Goal: Information Seeking & Learning: Learn about a topic

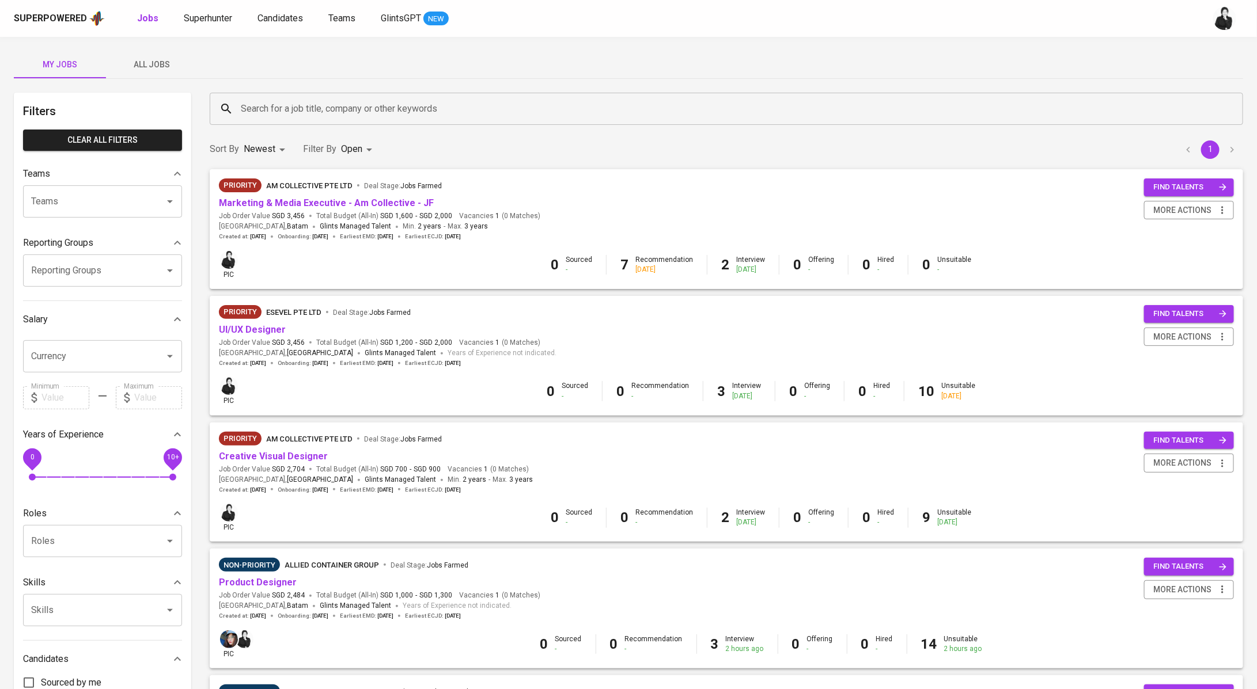
click at [147, 63] on span "All Jobs" at bounding box center [152, 65] width 78 height 14
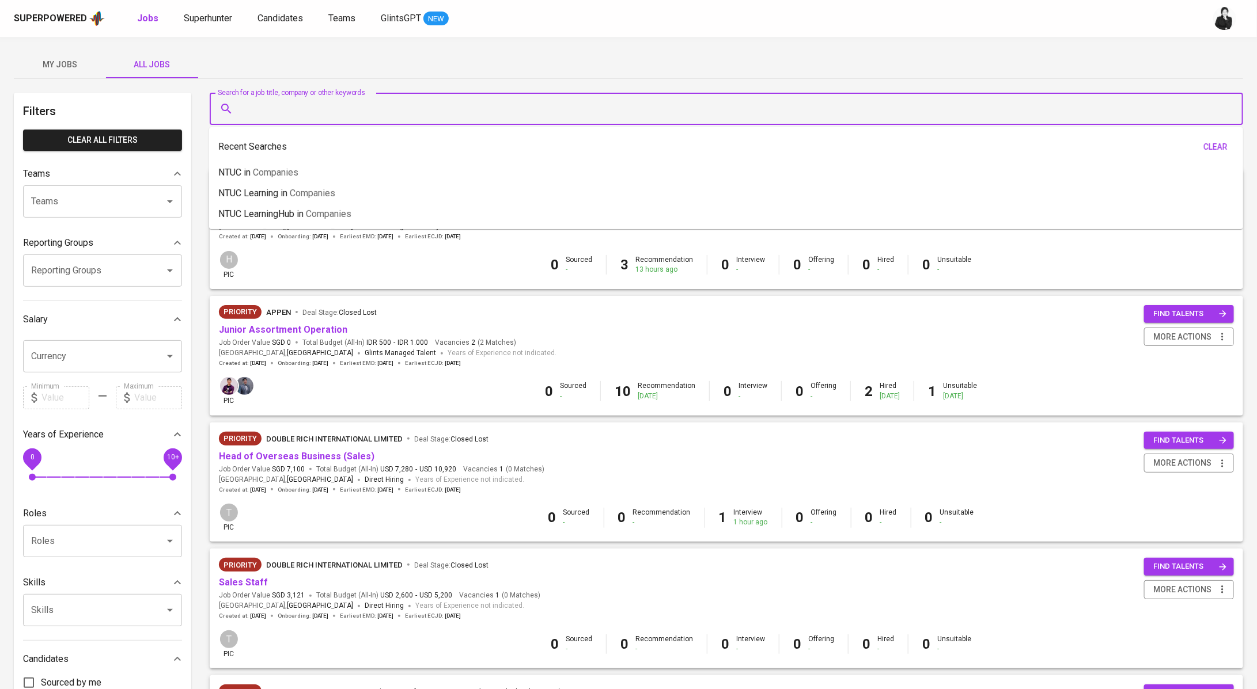
click at [419, 104] on input "Search for a job title, company or other keywords" at bounding box center [729, 109] width 982 height 22
click at [377, 176] on li "NTUC in Companies" at bounding box center [726, 172] width 1034 height 21
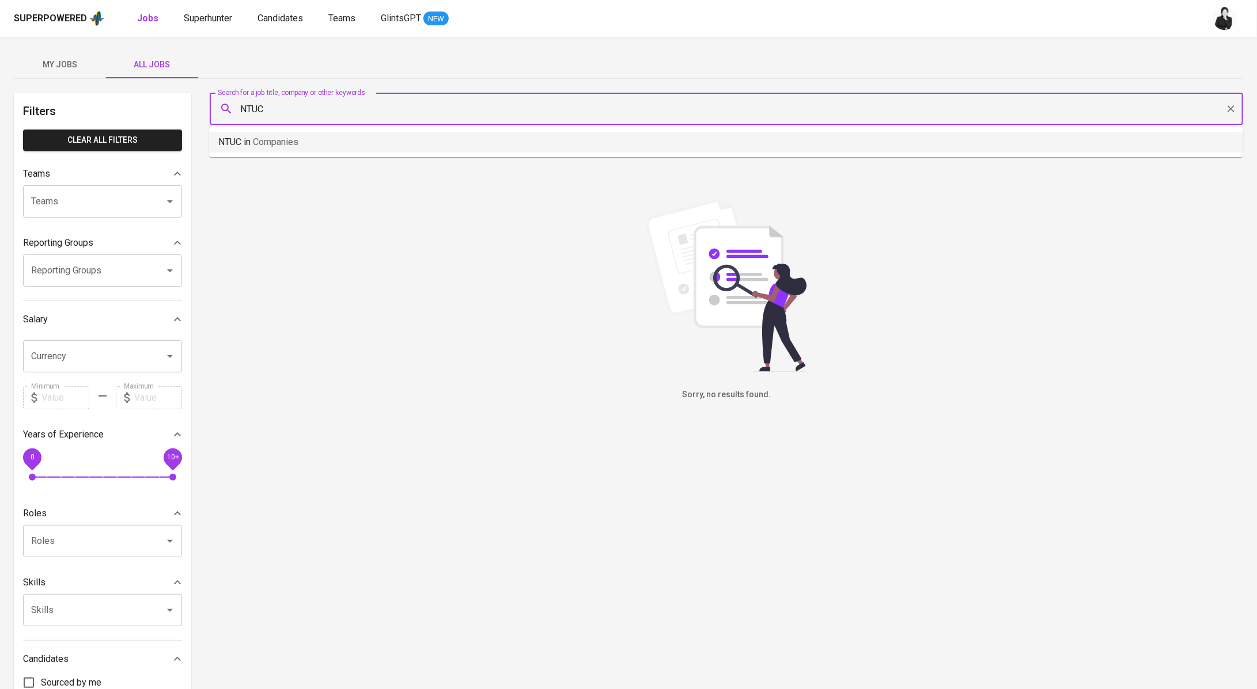
click at [348, 141] on li "NTUC in Companies" at bounding box center [726, 142] width 1034 height 21
type input "N"
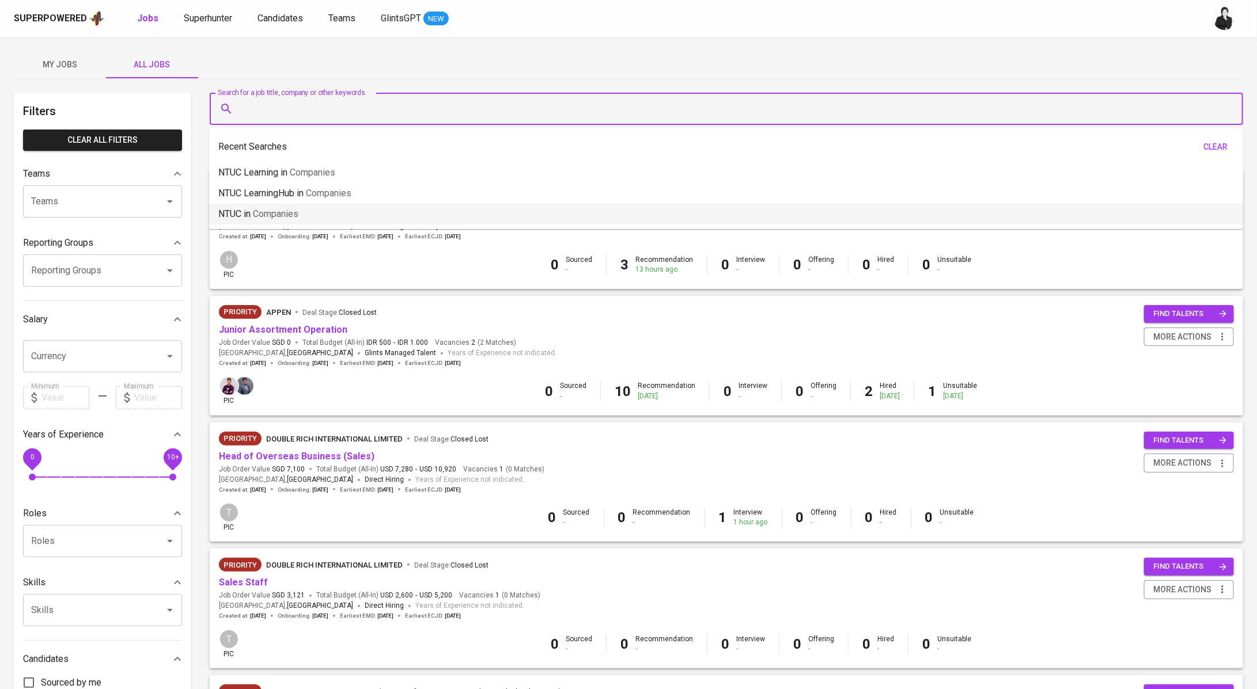
click at [321, 222] on li "NTUC in Companies" at bounding box center [726, 214] width 1034 height 21
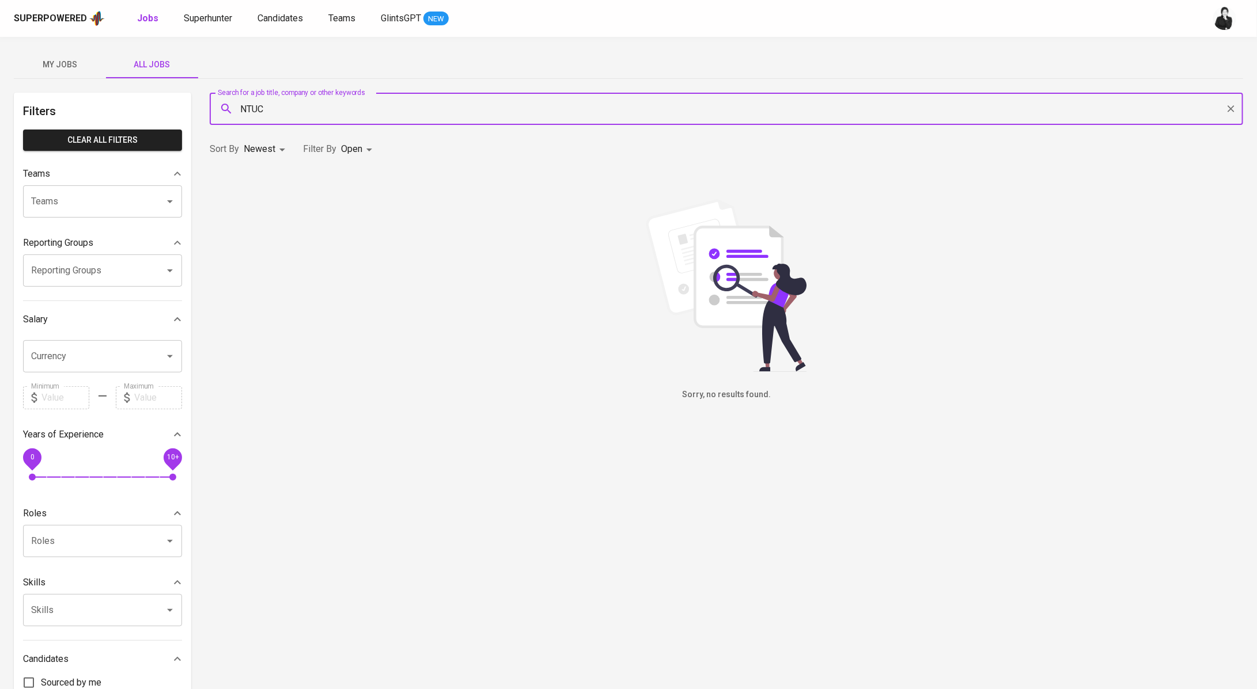
type input "NTUC"
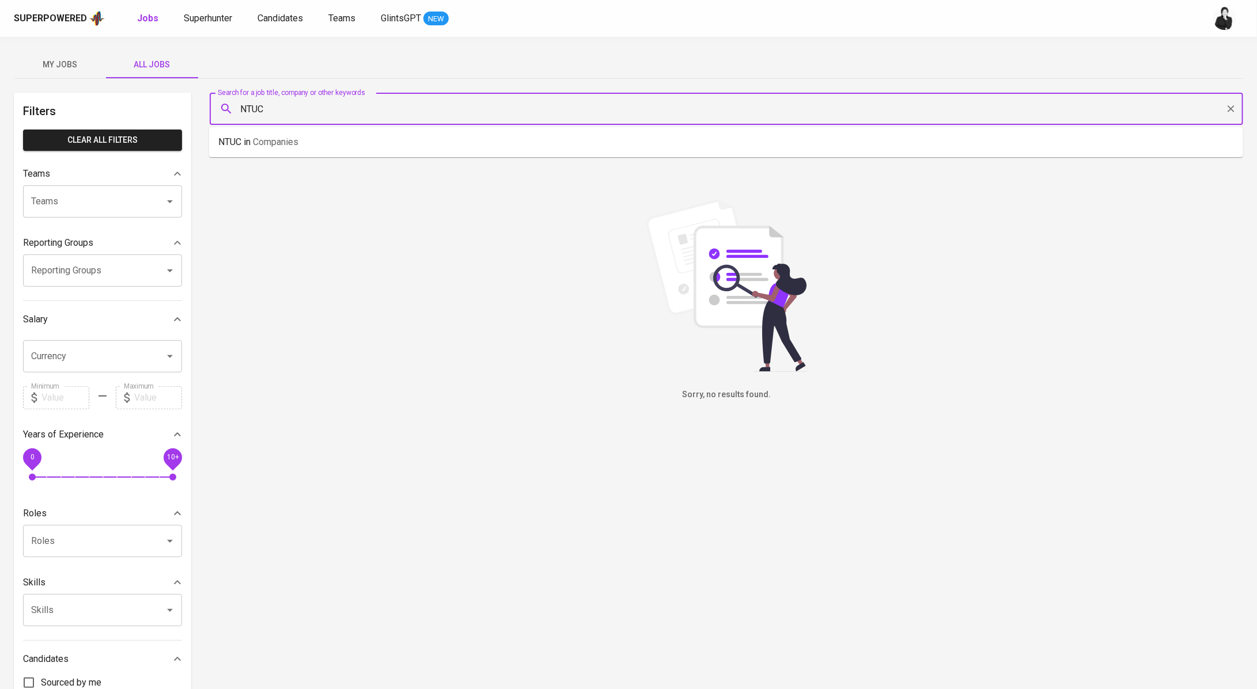
drag, startPoint x: 327, startPoint y: 112, endPoint x: 201, endPoint y: 103, distance: 126.5
click at [201, 103] on div "Filters Clear All filters Teams Teams Teams Reporting Groups Reporting Groups R…" at bounding box center [628, 418] width 1229 height 650
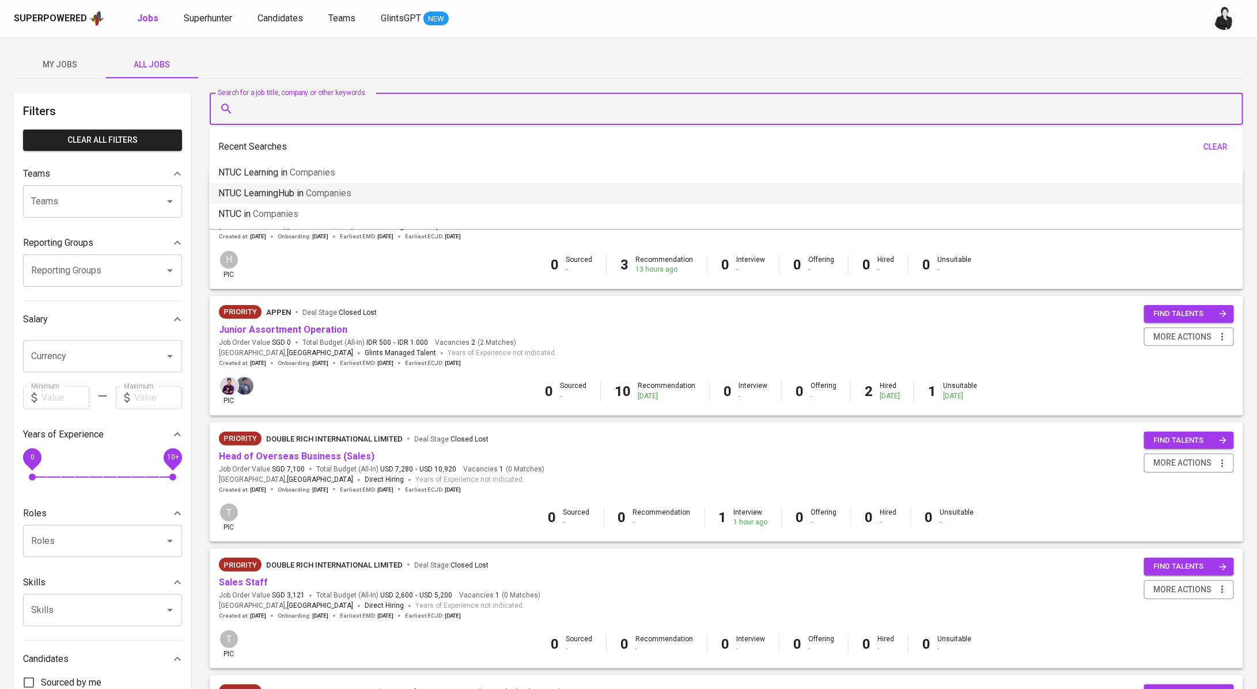
click at [287, 187] on p "NTUC LearningHub in Companies" at bounding box center [284, 194] width 133 height 14
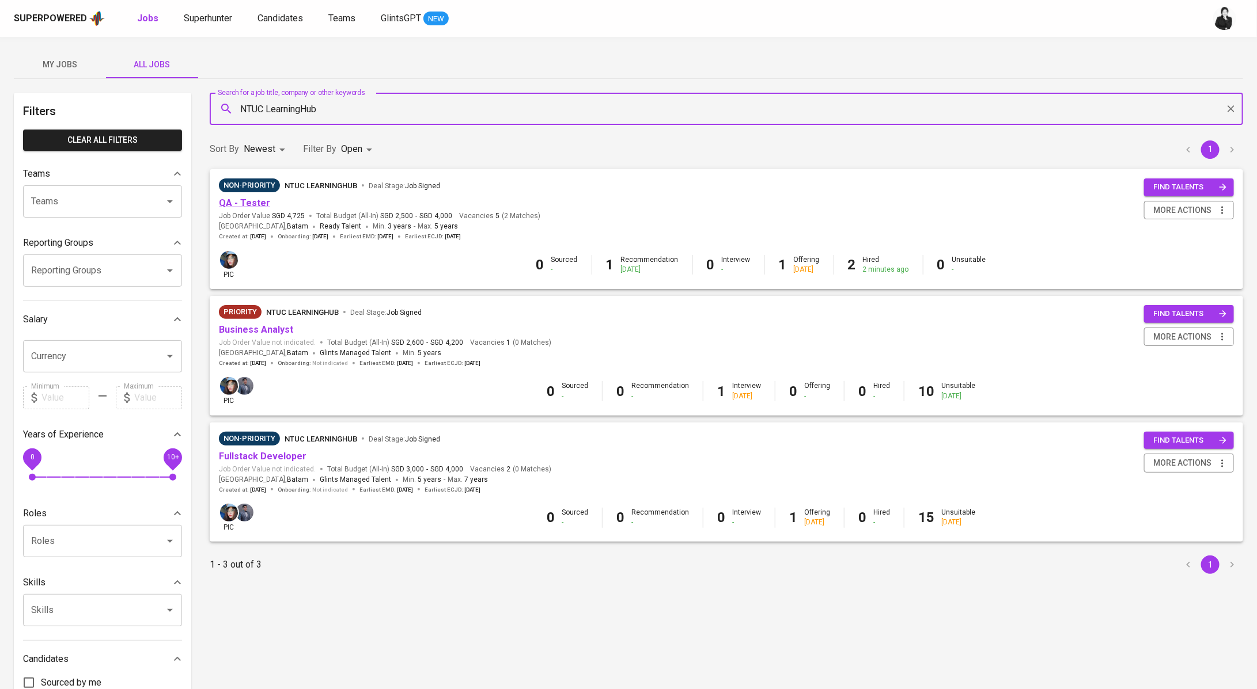
type input "NTUC LearningHub"
click at [256, 206] on link "QA - Tester" at bounding box center [244, 203] width 51 height 11
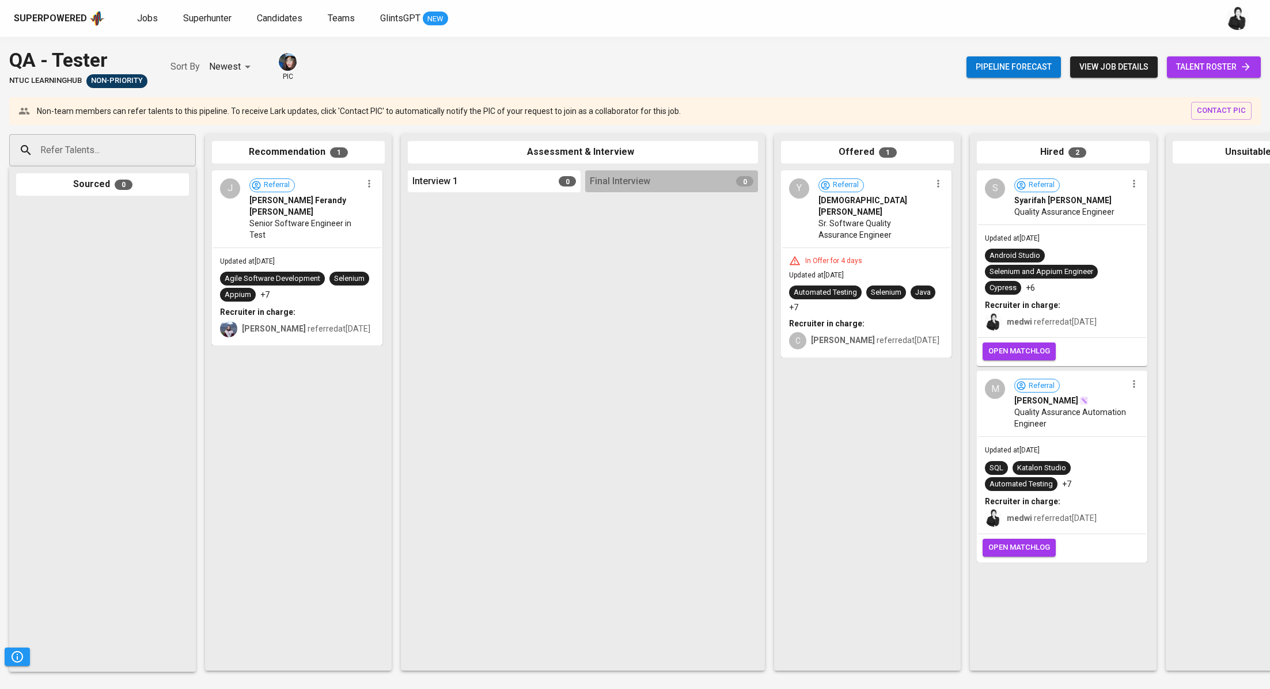
click at [1020, 348] on span "open matchlog" at bounding box center [1019, 351] width 62 height 13
click at [1050, 545] on button "open matchlog" at bounding box center [1018, 548] width 73 height 18
click at [147, 23] on link "Jobs" at bounding box center [148, 19] width 23 height 14
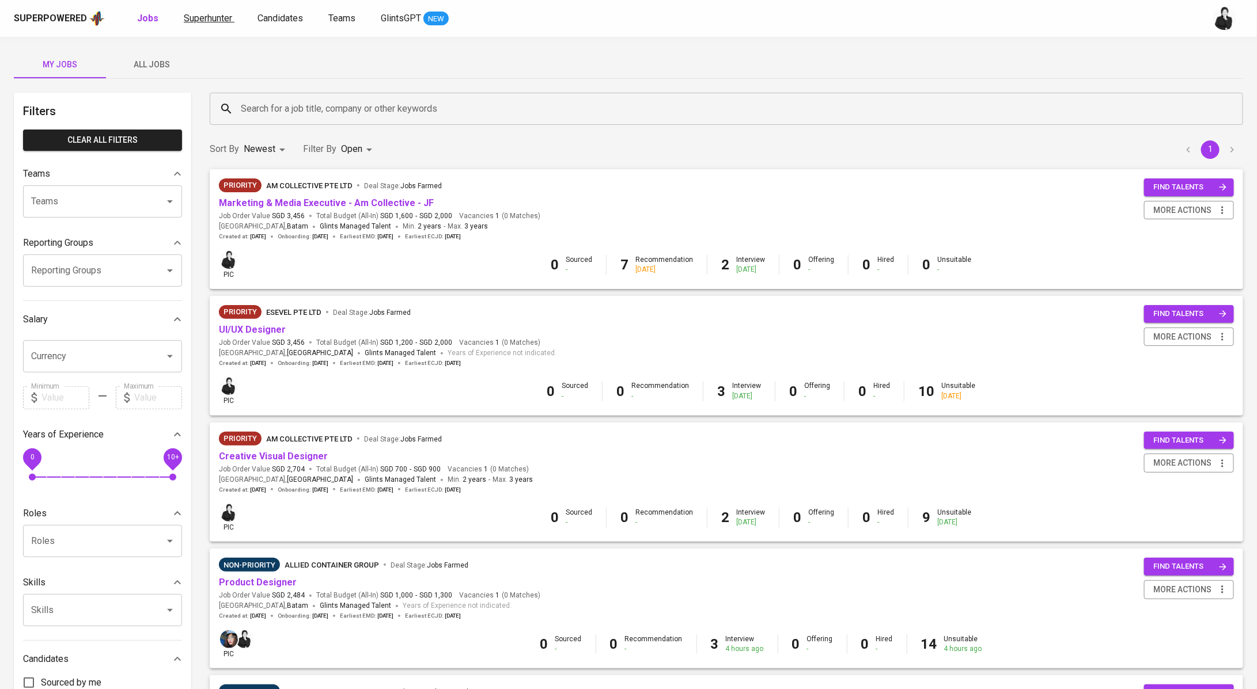
click at [199, 15] on span "Superhunter" at bounding box center [208, 18] width 48 height 11
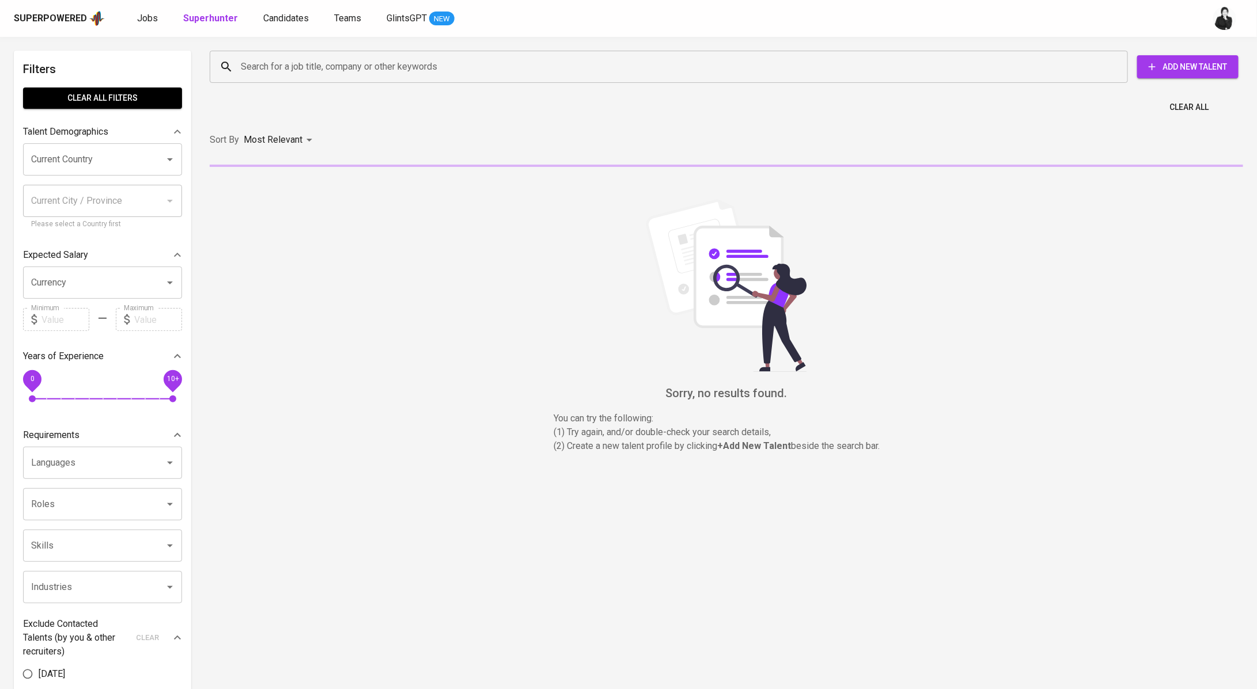
click at [312, 77] on input "Search for a job title, company or other keywords" at bounding box center [671, 67] width 867 height 22
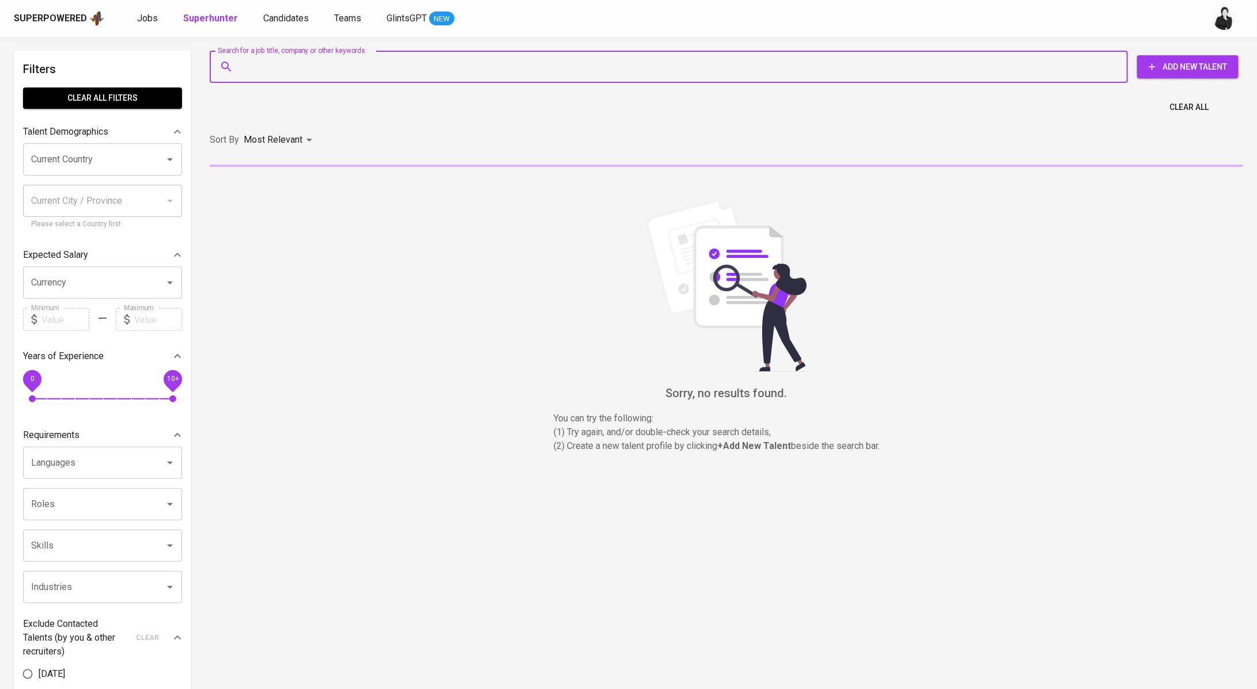
paste input "faiq.dhms@gmail.com"
type input "faiq.dhms@gmail.com"
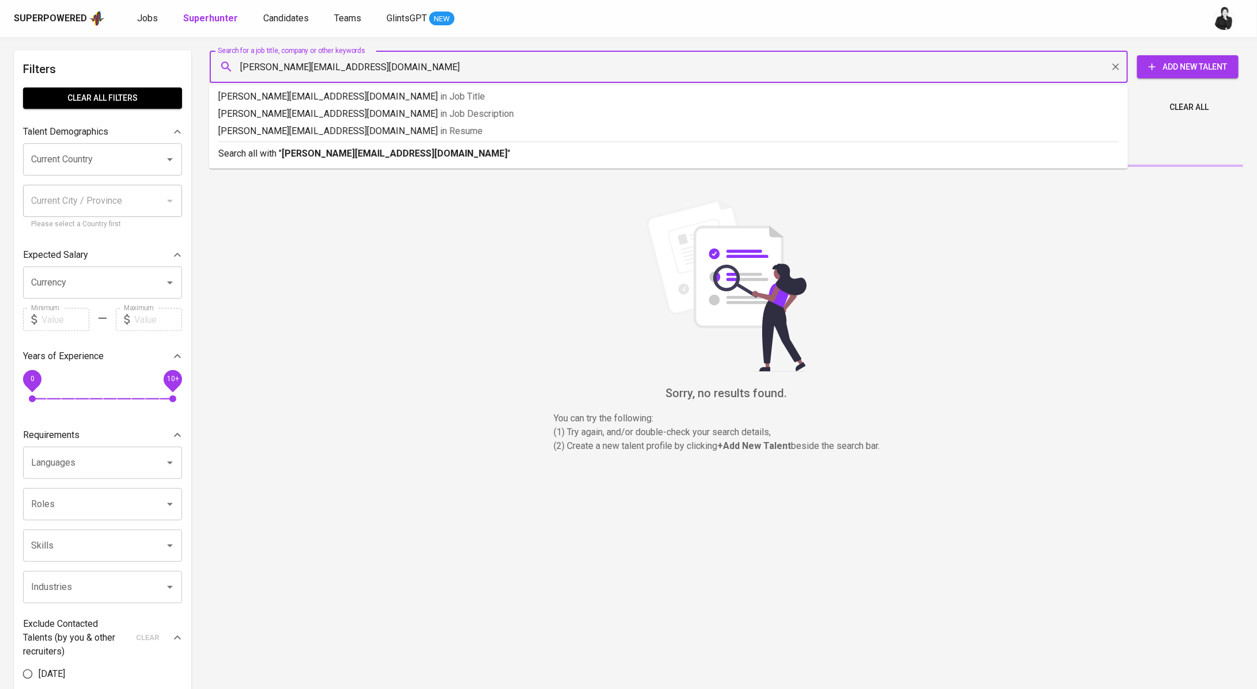
click at [313, 155] on b "faiq.dhms@gmail.com" at bounding box center [395, 153] width 226 height 11
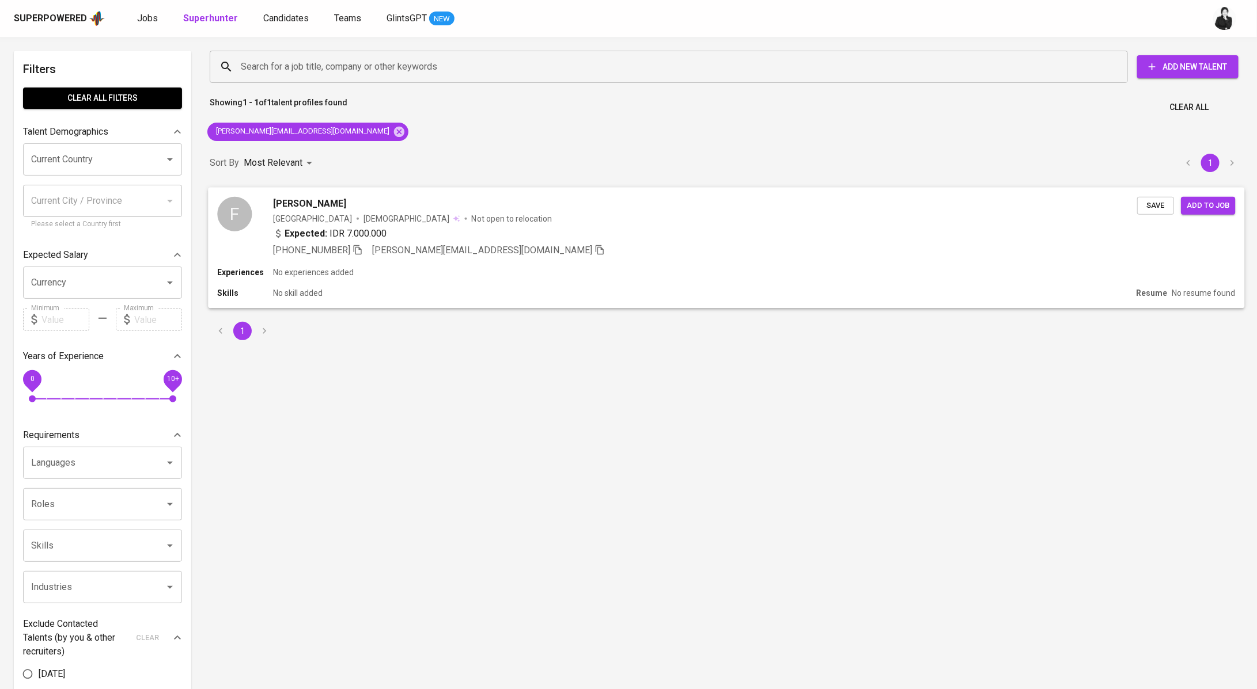
click at [314, 210] on span "Faiq Dhimas" at bounding box center [309, 203] width 73 height 14
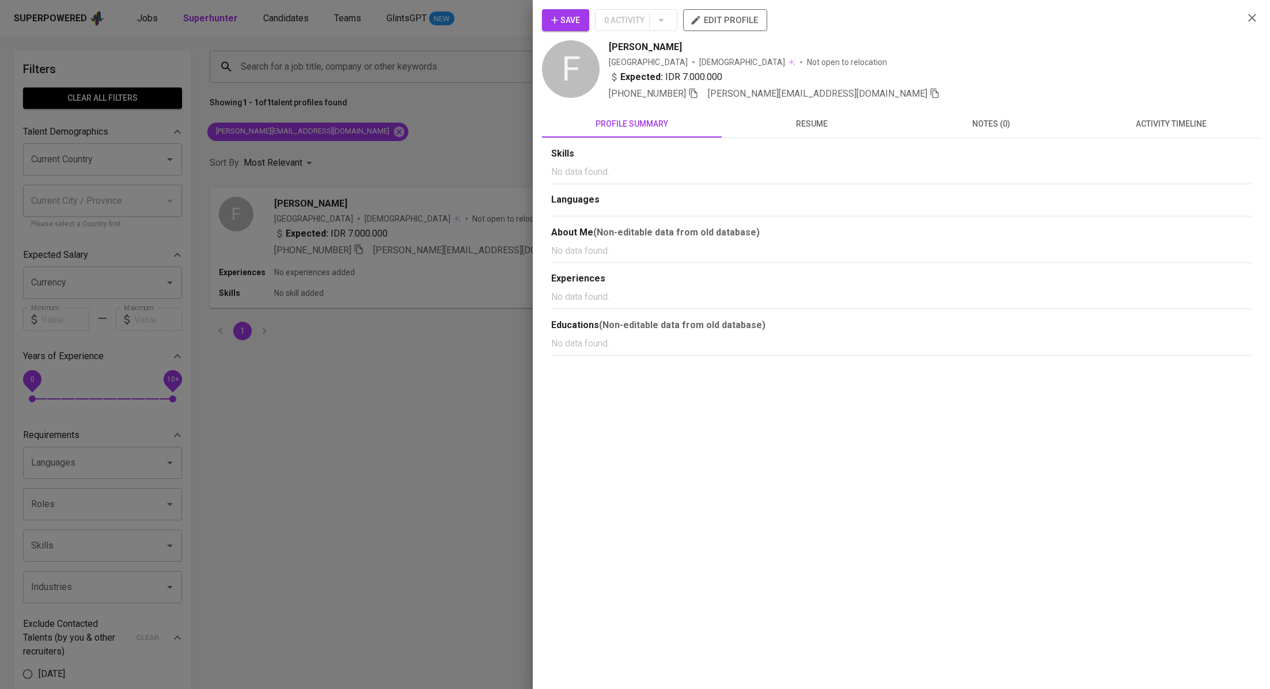
click at [1154, 119] on span "activity timeline" at bounding box center [1171, 124] width 166 height 14
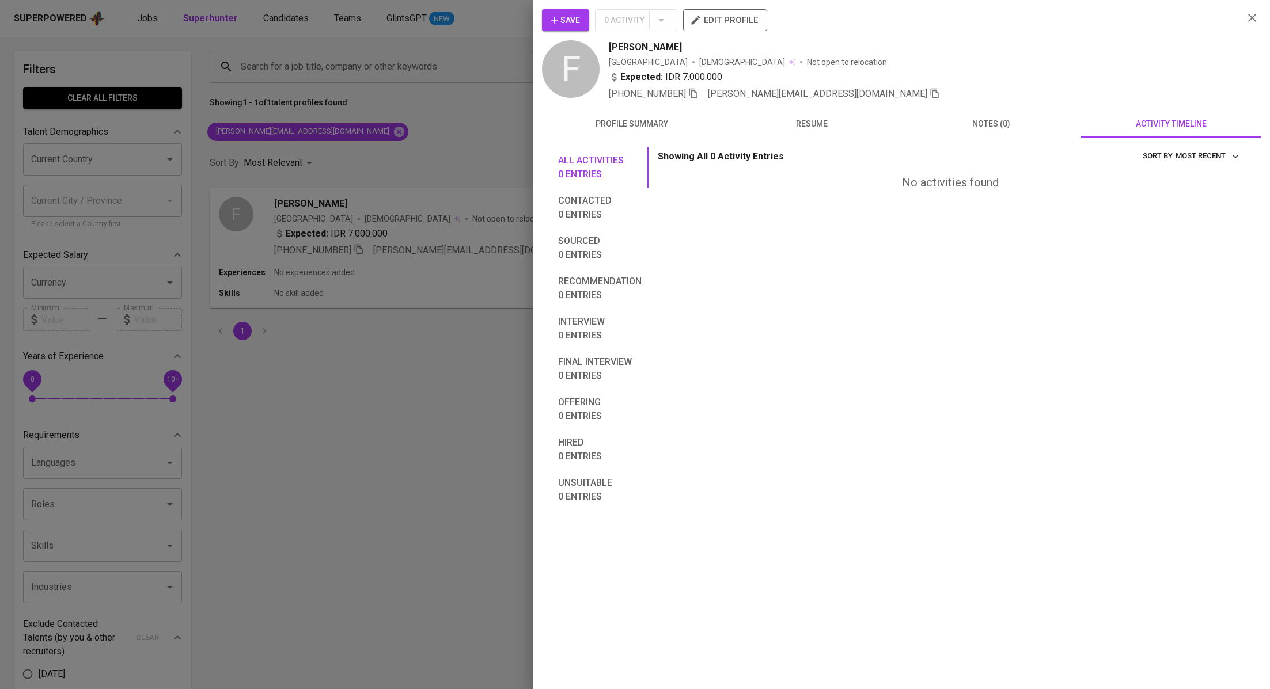
click at [444, 175] on div at bounding box center [635, 344] width 1270 height 689
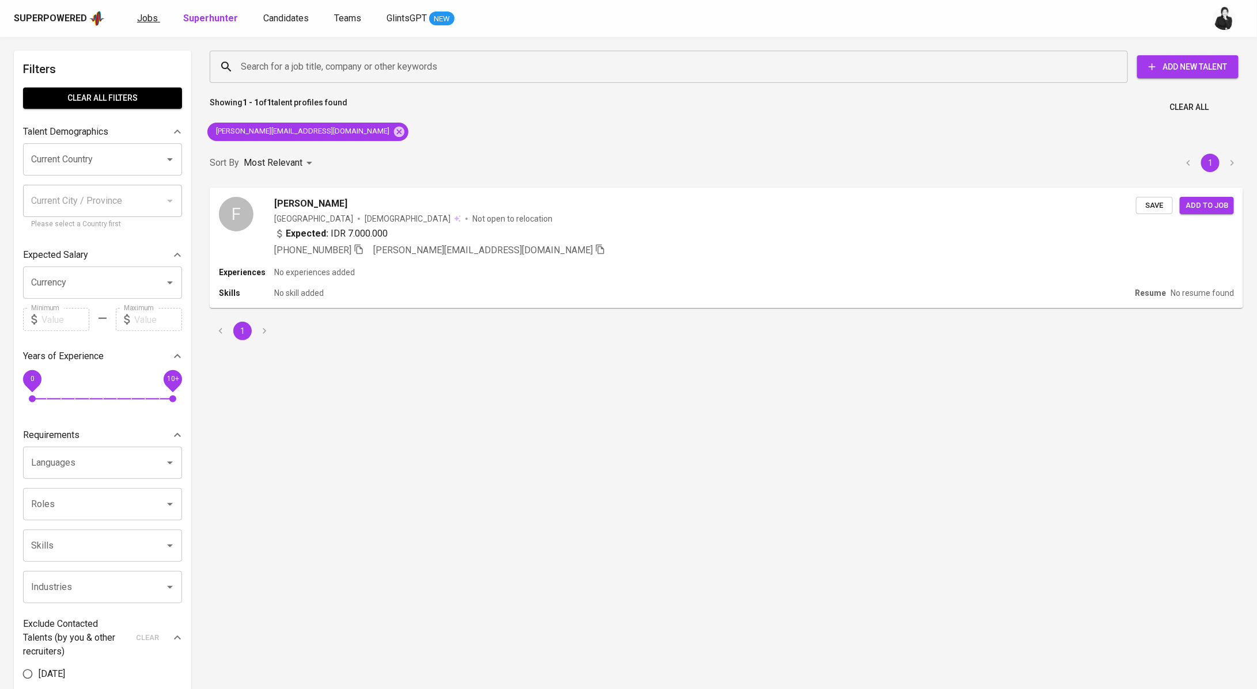
click at [149, 18] on span "Jobs" at bounding box center [147, 18] width 21 height 11
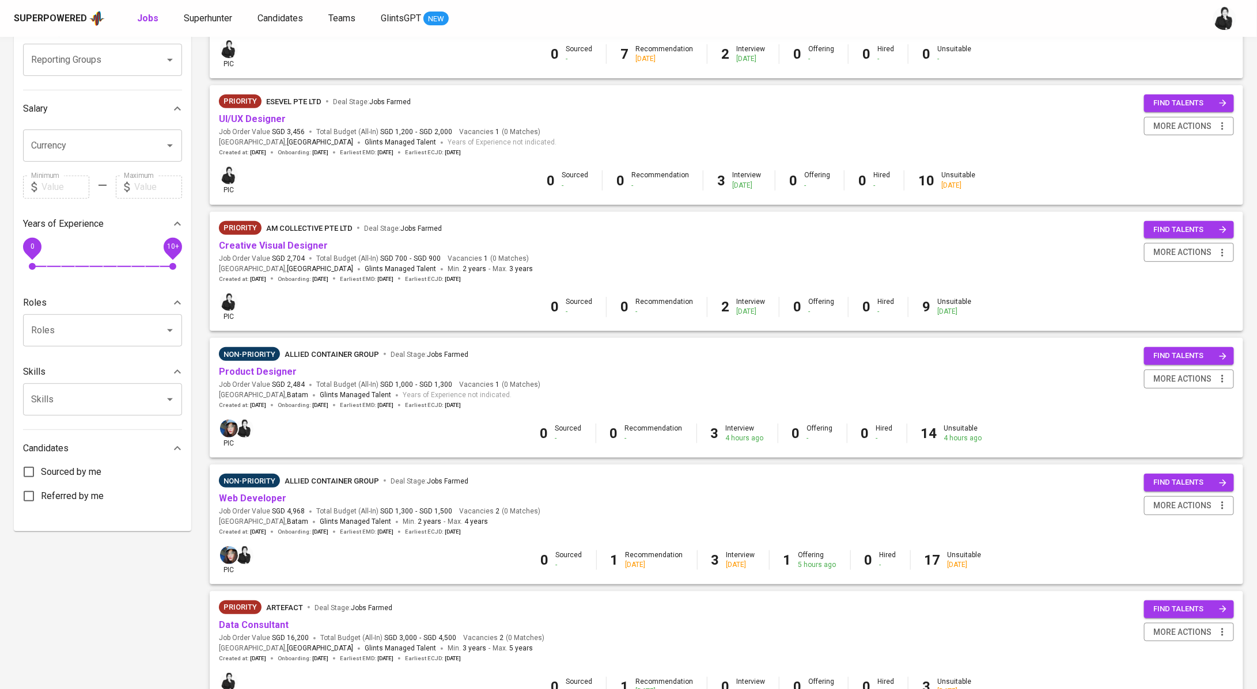
scroll to position [130, 0]
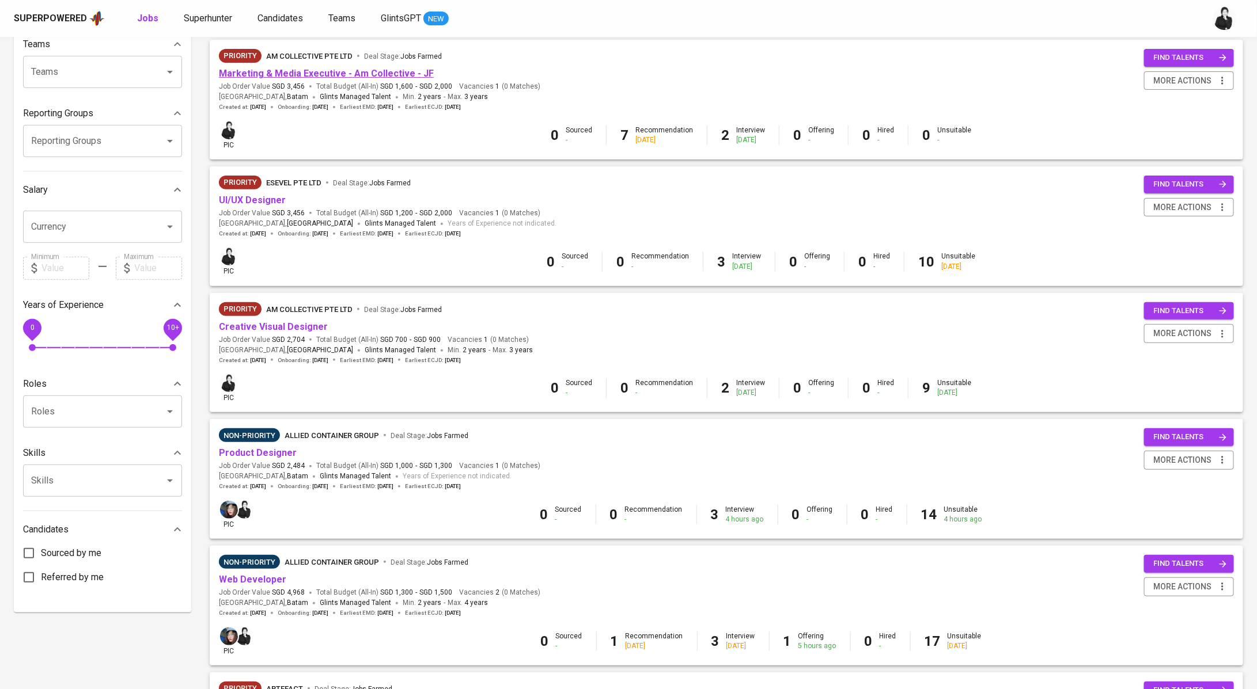
click at [308, 73] on link "Marketing & Media Executive - Am Collective - JF" at bounding box center [326, 73] width 215 height 11
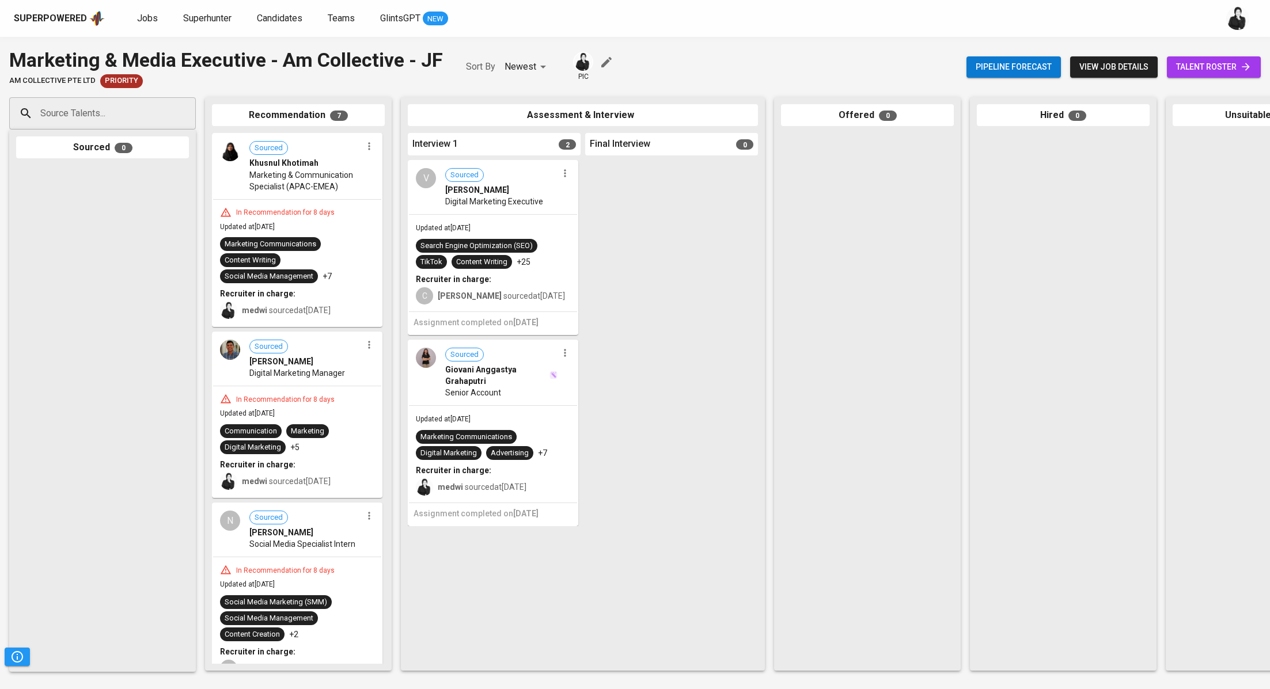
click at [1194, 71] on span "talent roster" at bounding box center [1213, 67] width 75 height 14
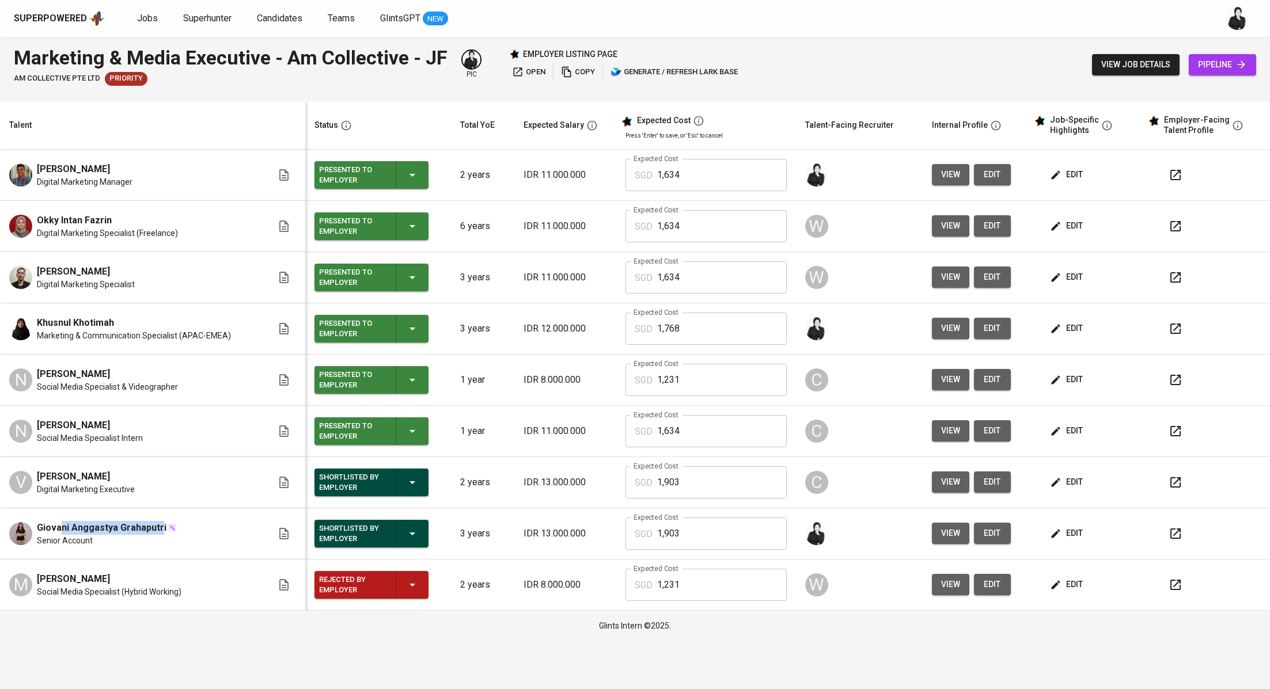
drag, startPoint x: 148, startPoint y: 525, endPoint x: 60, endPoint y: 525, distance: 88.1
click at [60, 525] on span "Giovani Anggastya Grahaputri" at bounding box center [102, 528] width 130 height 14
click at [47, 527] on span "Giovani Anggastya Grahaputri" at bounding box center [102, 528] width 130 height 14
drag, startPoint x: 37, startPoint y: 527, endPoint x: 161, endPoint y: 526, distance: 123.2
click at [161, 526] on div "Giovani Anggastya Grahaputri" at bounding box center [107, 528] width 140 height 14
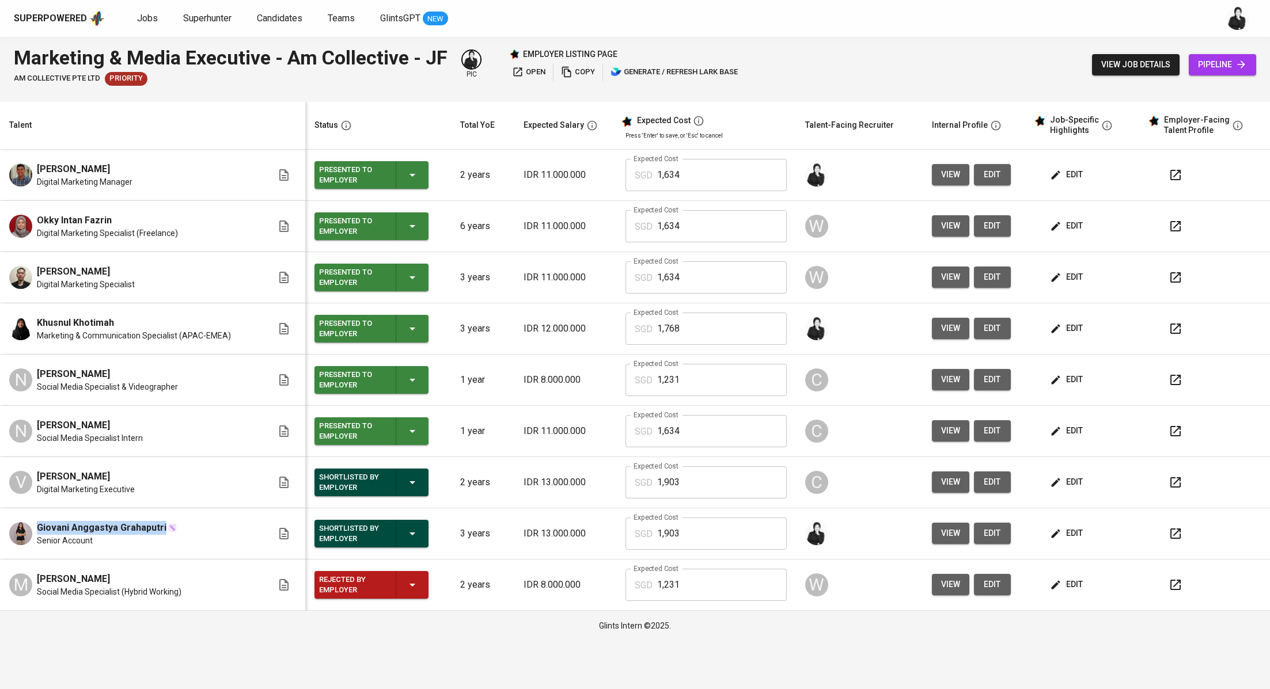
copy span "Giovani Anggastya Grahaputri"
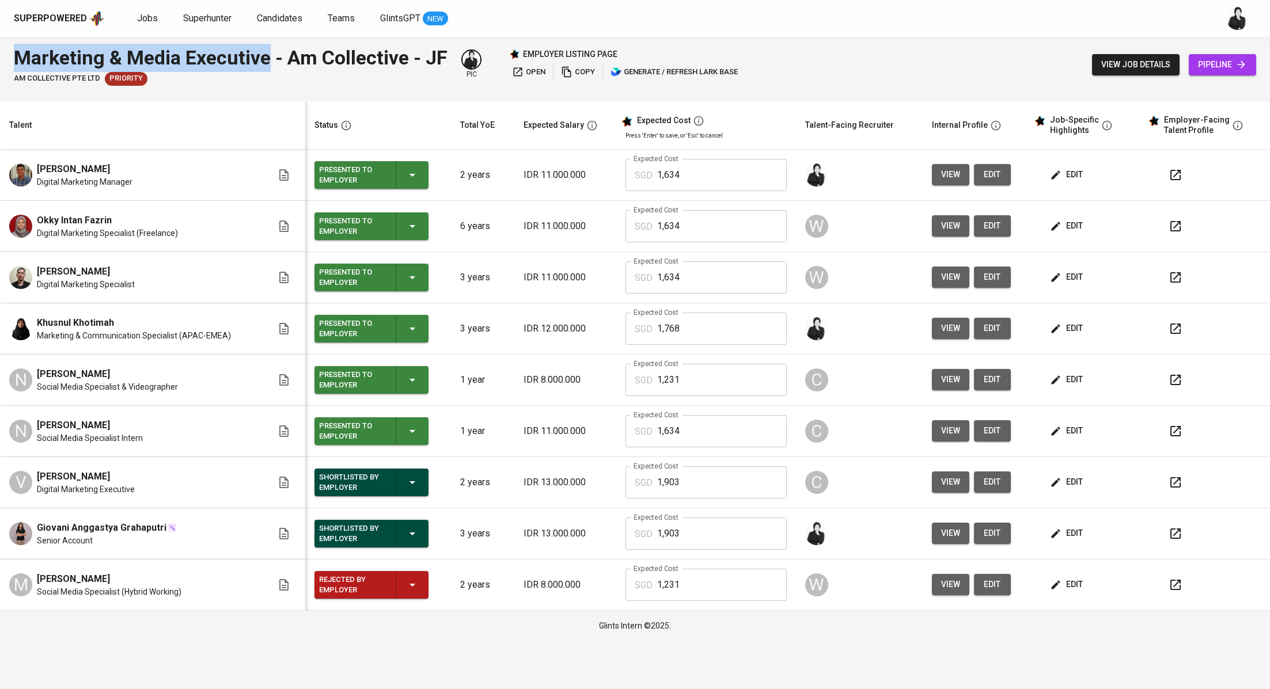
drag, startPoint x: 271, startPoint y: 62, endPoint x: 12, endPoint y: 54, distance: 258.7
click at [12, 54] on div "Marketing & Media Executive - Am Collective - JF AM Collective Pte Ltd Priority…" at bounding box center [635, 65] width 1270 height 56
copy div "Marketing & Media Executive"
click at [1069, 533] on span "edit" at bounding box center [1067, 533] width 31 height 14
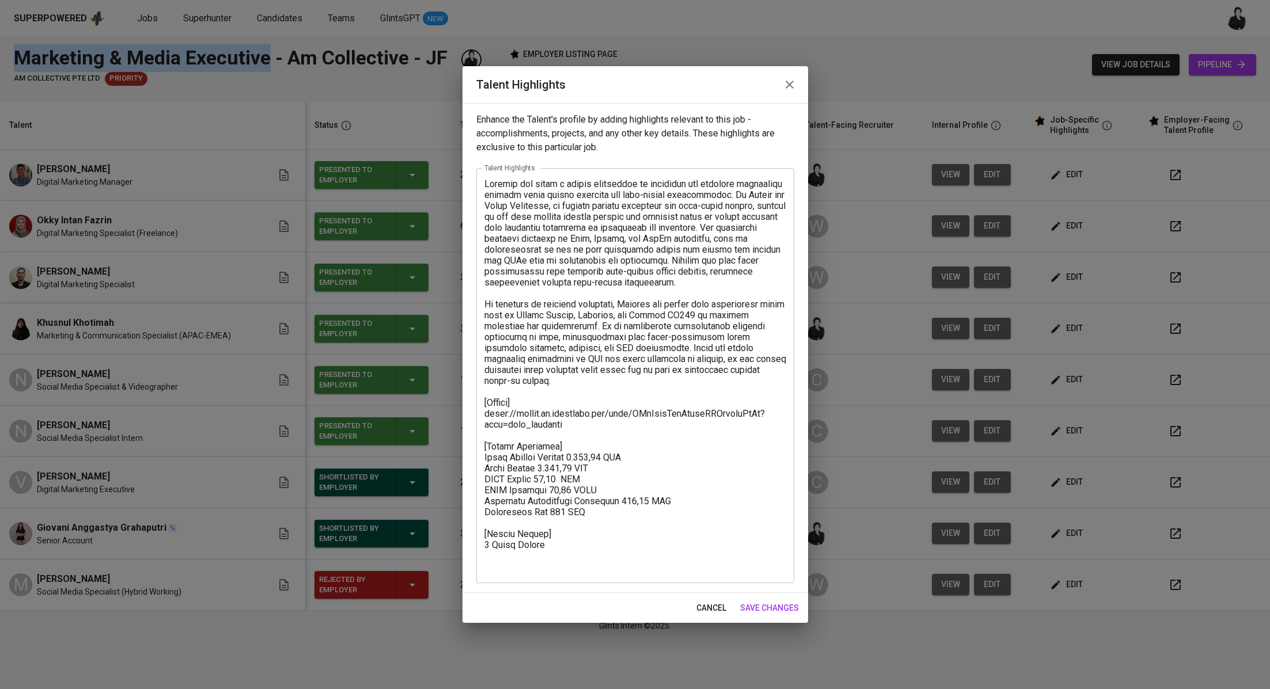
click at [792, 84] on icon "button" at bounding box center [790, 85] width 14 height 14
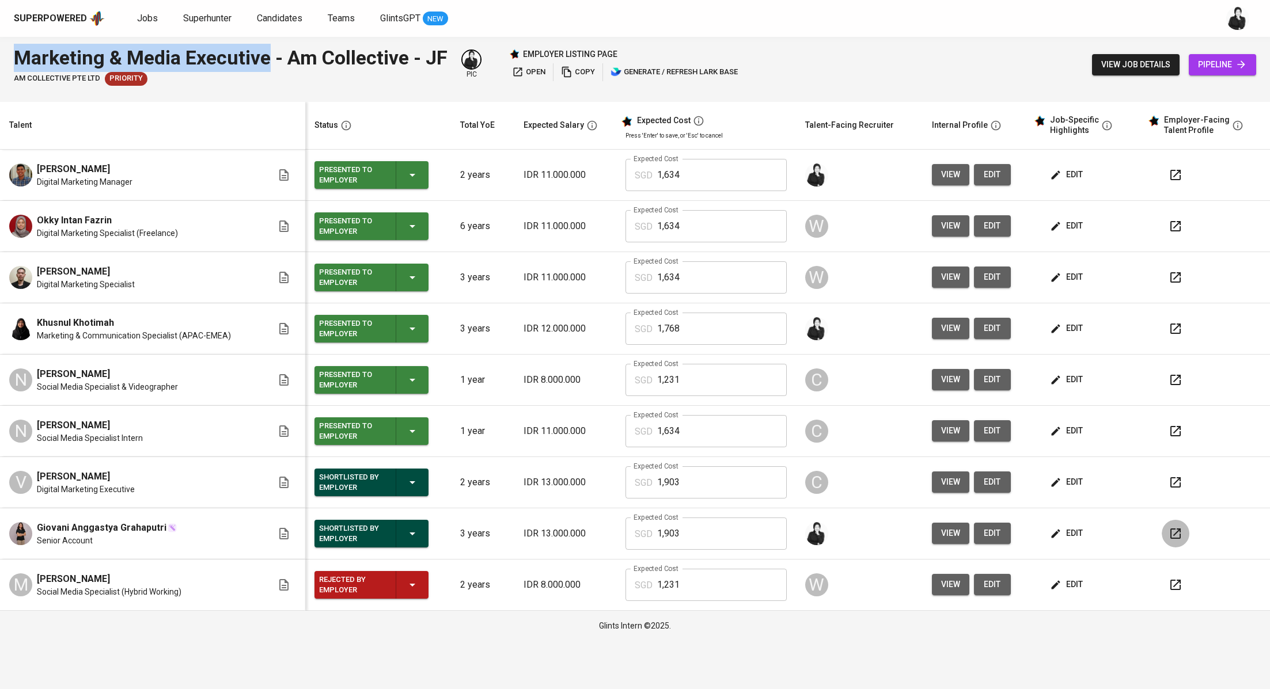
click at [1170, 529] on icon "button" at bounding box center [1175, 534] width 14 height 14
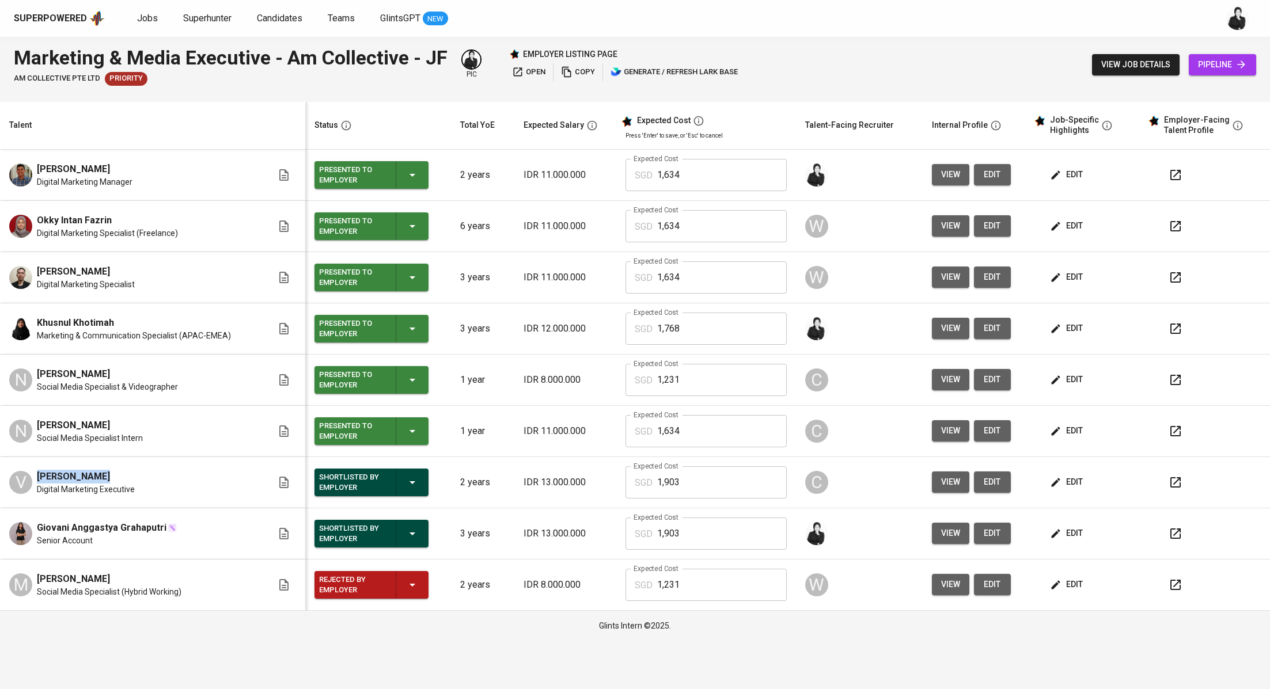
drag, startPoint x: 92, startPoint y: 474, endPoint x: 37, endPoint y: 471, distance: 54.8
click at [37, 471] on div "Vivien Novita" at bounding box center [86, 477] width 98 height 14
copy span "Vivien Novita"
click at [1171, 485] on icon "button" at bounding box center [1175, 483] width 14 height 14
click at [144, 15] on span "Jobs" at bounding box center [147, 18] width 21 height 11
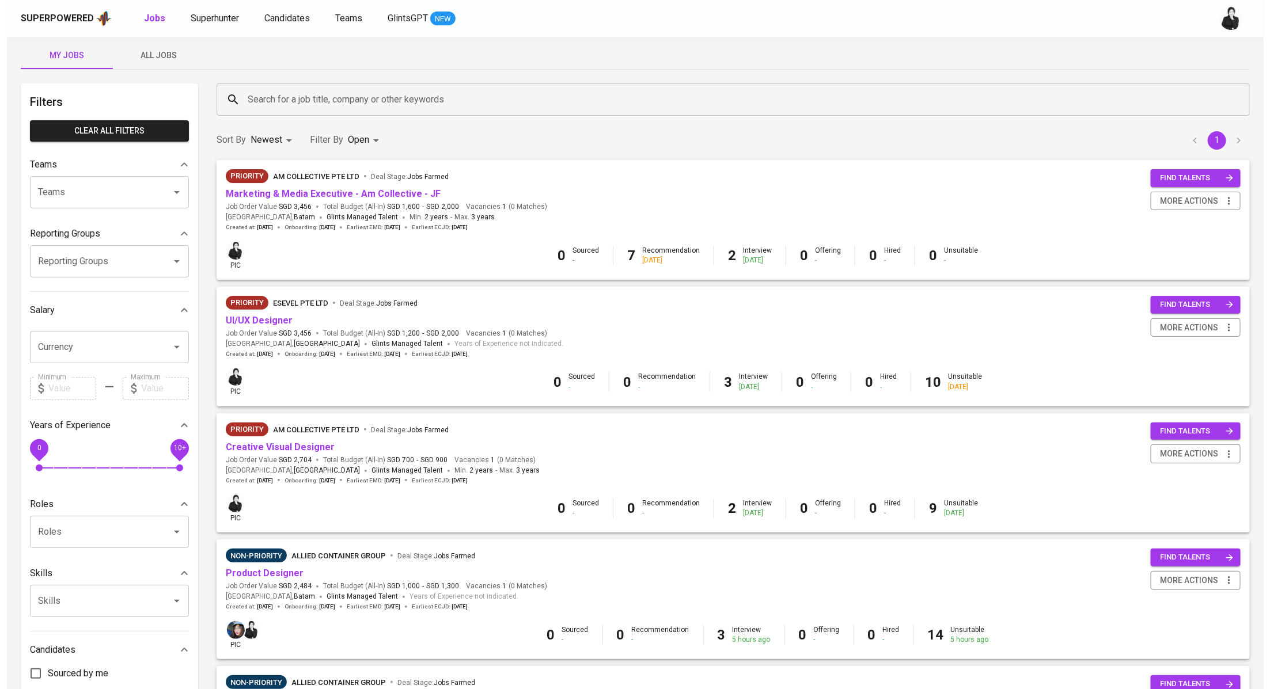
scroll to position [21, 0]
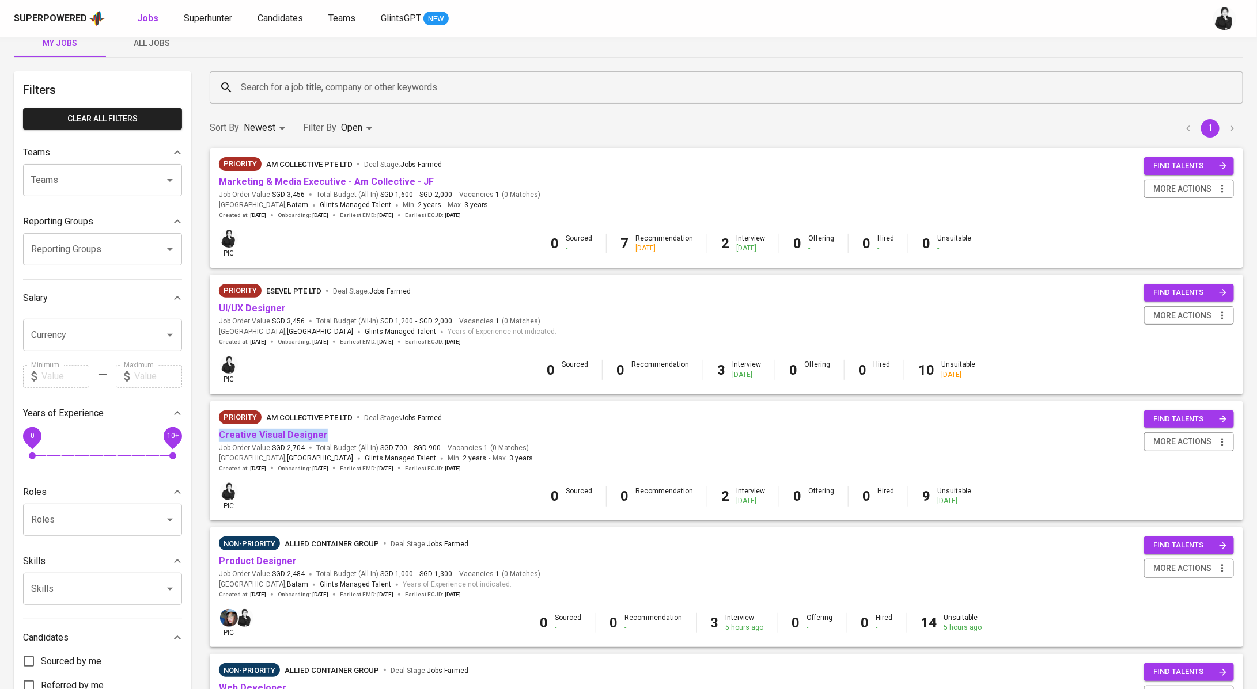
drag, startPoint x: 339, startPoint y: 434, endPoint x: 217, endPoint y: 429, distance: 121.6
click at [217, 429] on div "Priority AM Collective Pte Ltd Deal Stage : Jobs Farmed Creative Visual Designe…" at bounding box center [726, 441] width 1033 height 81
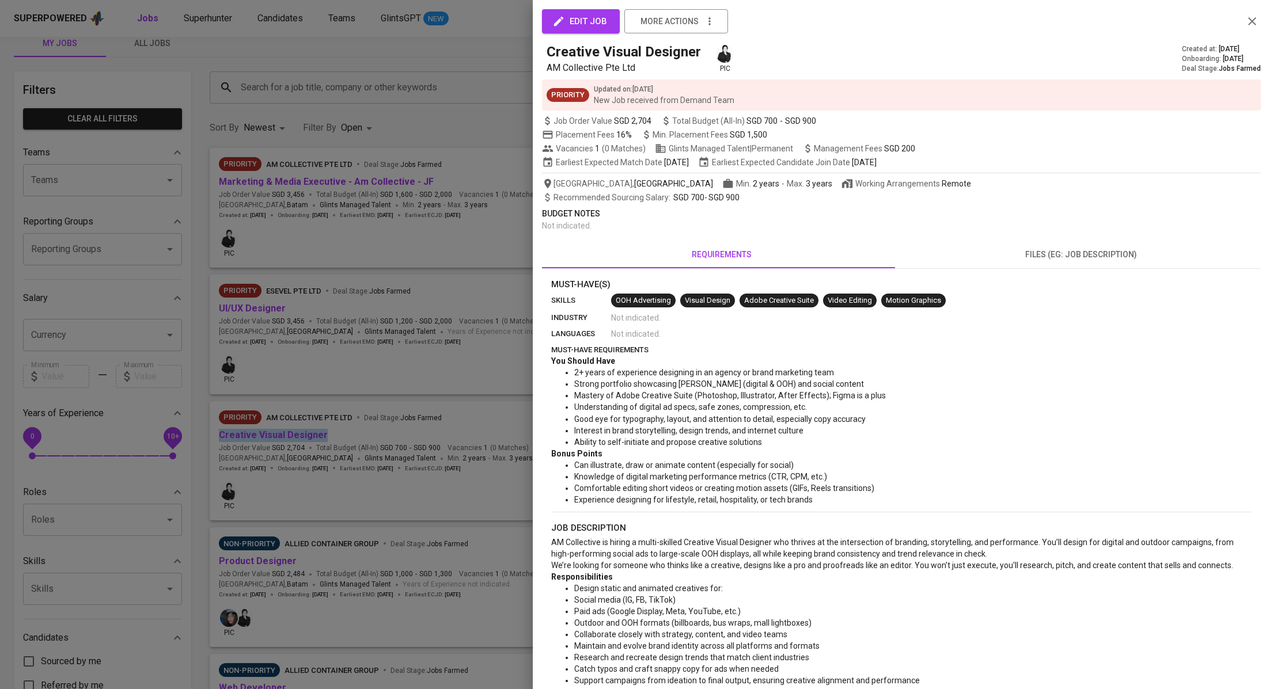
copy link "Creative Visual Designer"
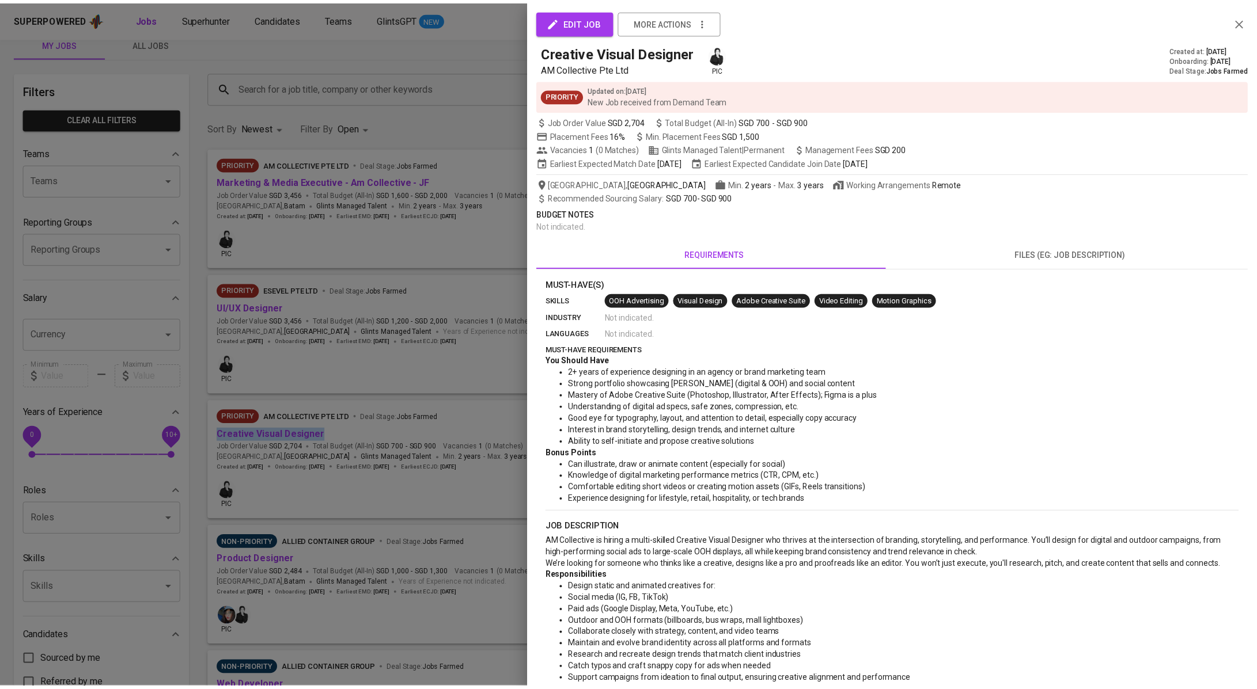
scroll to position [21, 0]
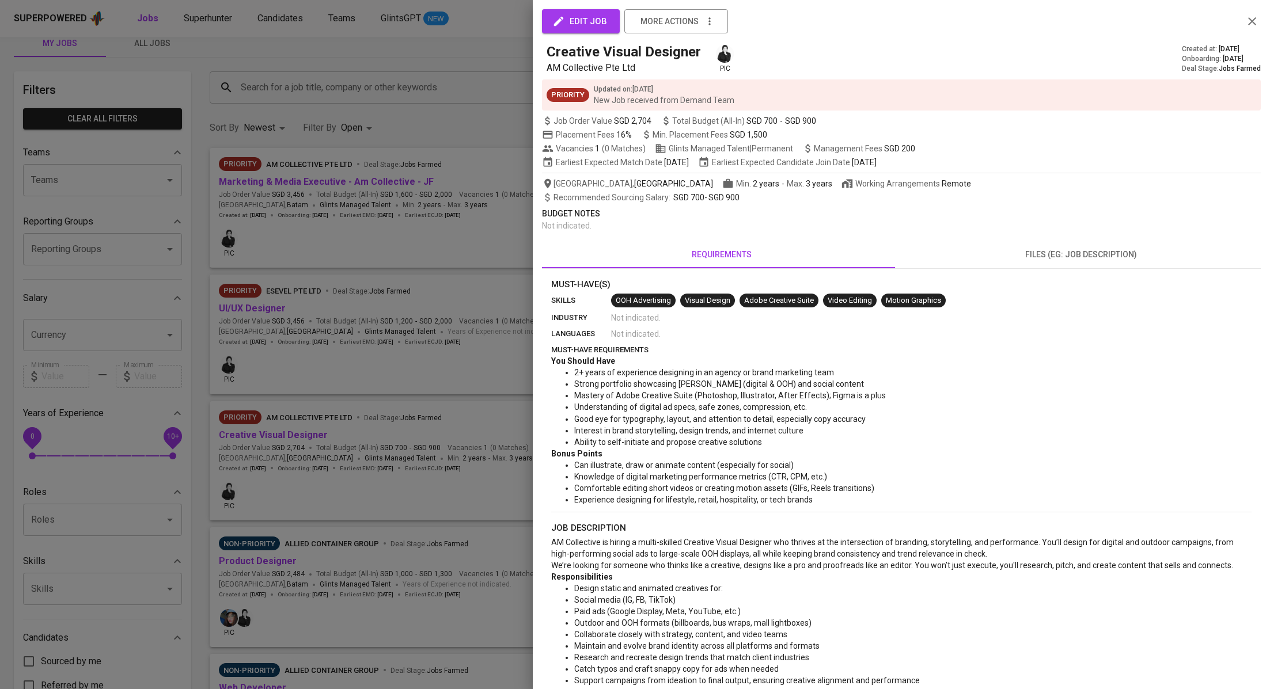
click at [458, 88] on div at bounding box center [635, 344] width 1270 height 689
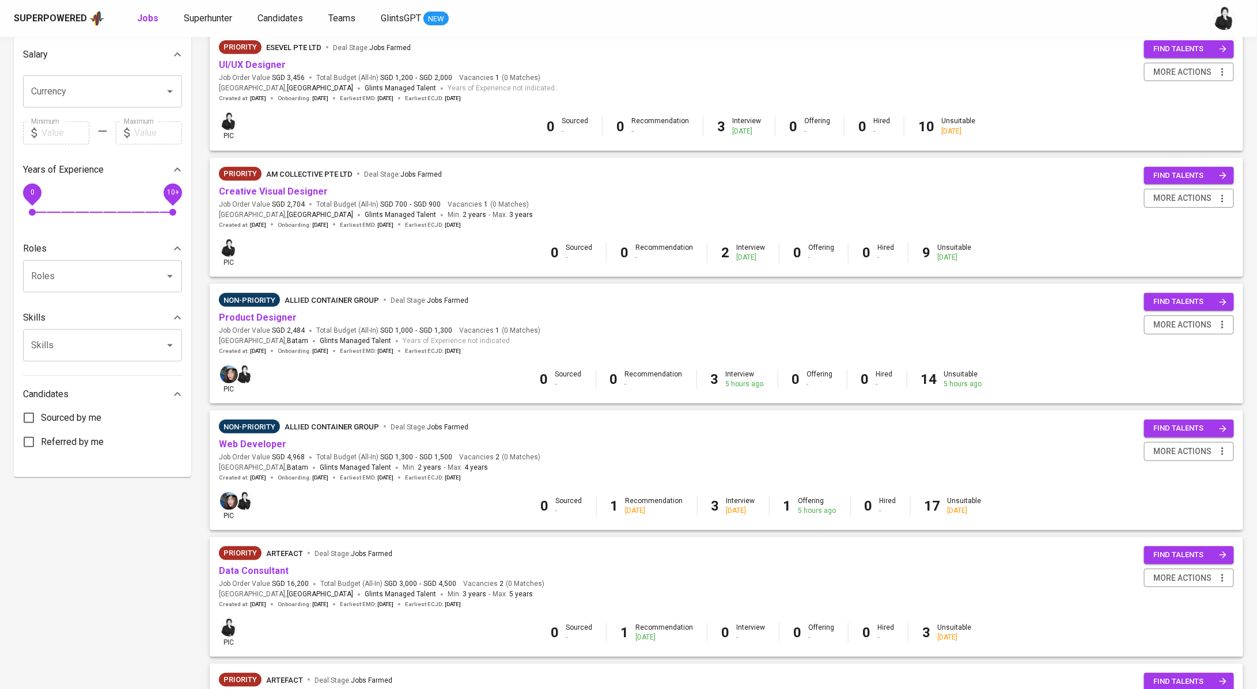
scroll to position [0, 0]
